Goal: Go to known website: Access a specific website the user already knows

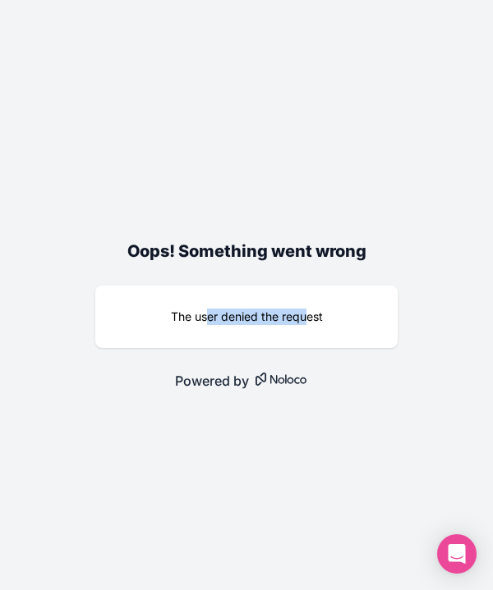
drag, startPoint x: 208, startPoint y: 318, endPoint x: 304, endPoint y: 314, distance: 96.1
click at [304, 314] on div "The user denied the request" at bounding box center [246, 317] width 256 height 16
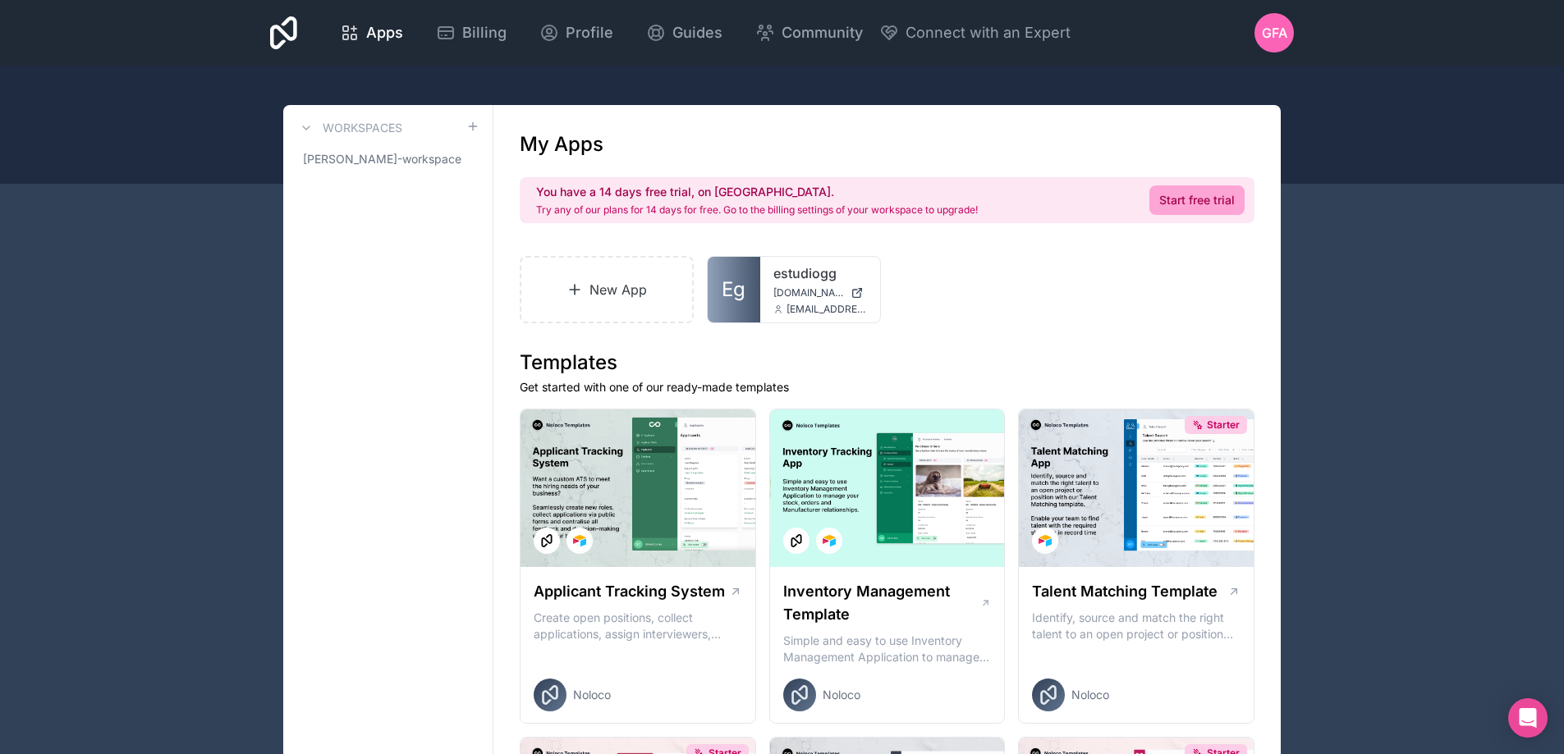
click at [0, 0] on icon at bounding box center [0, 0] width 0 height 0
click at [1017, 288] on div "New App Eg estudiogg estudiogg.noloco.co rocamboler529@gmail.com" at bounding box center [887, 289] width 735 height 67
click at [0, 0] on icon at bounding box center [0, 0] width 0 height 0
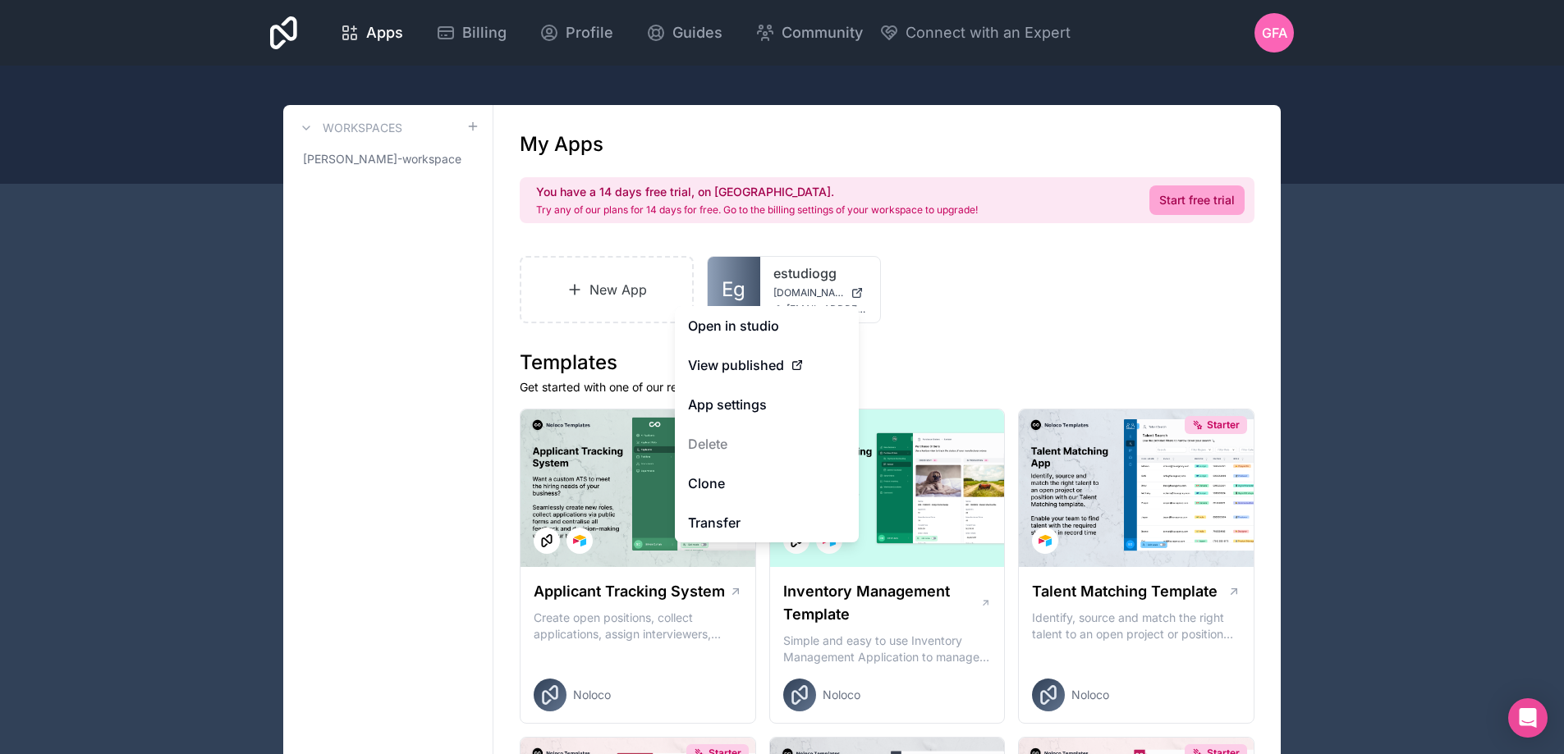
click at [791, 327] on link "Open in studio" at bounding box center [767, 325] width 184 height 39
